Goal: Navigation & Orientation: Find specific page/section

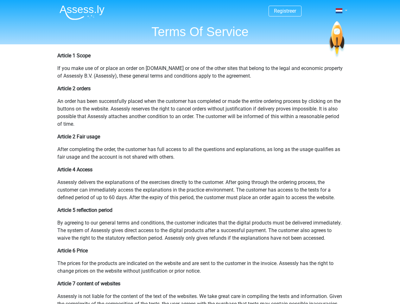
click at [339, 11] on span at bounding box center [339, 10] width 7 height 5
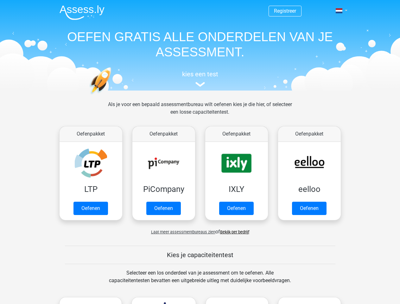
click at [339, 11] on span at bounding box center [339, 10] width 7 height 5
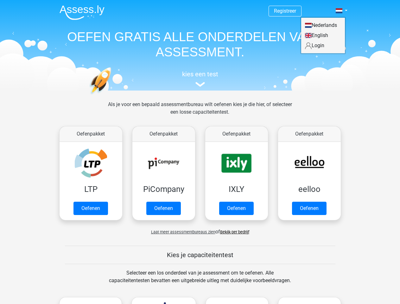
click at [181, 232] on span "Laat meer assessmentbureaus zien" at bounding box center [183, 232] width 64 height 5
